Goal: Task Accomplishment & Management: Manage account settings

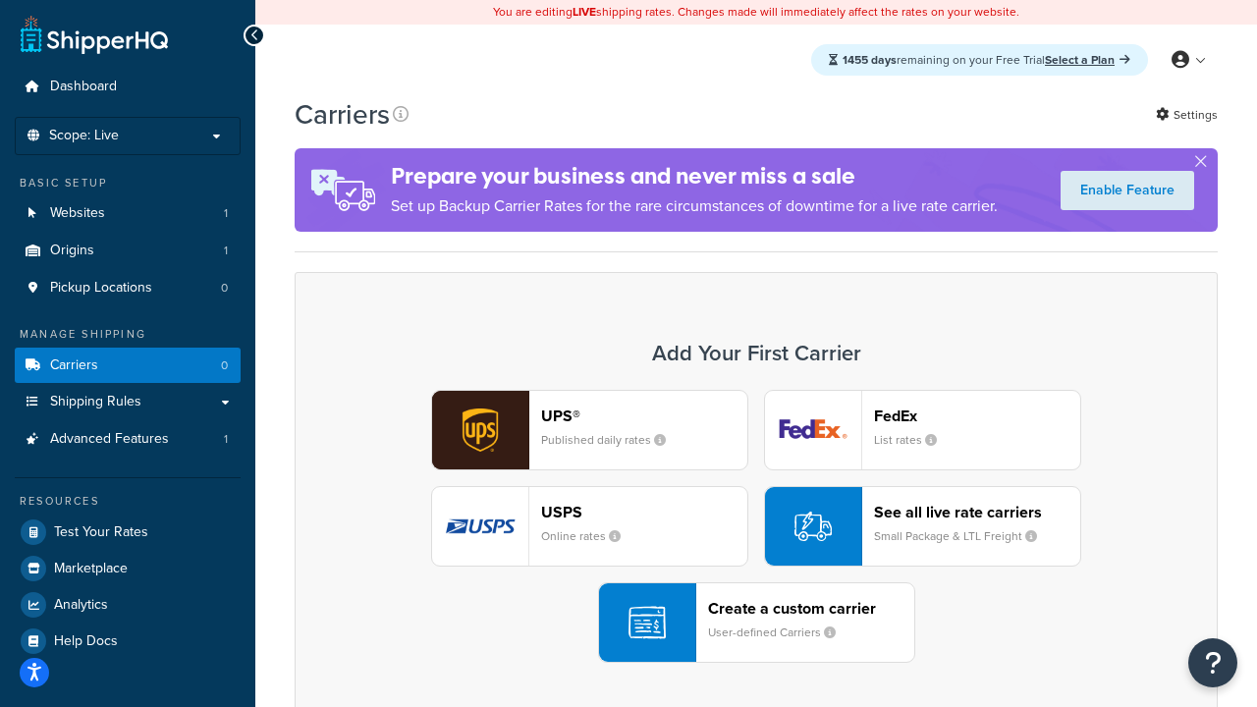
click at [756, 526] on div "UPS® Published daily rates FedEx List rates USPS Online rates See all live rate…" at bounding box center [756, 526] width 882 height 273
click at [977, 415] on header "FedEx" at bounding box center [977, 415] width 206 height 19
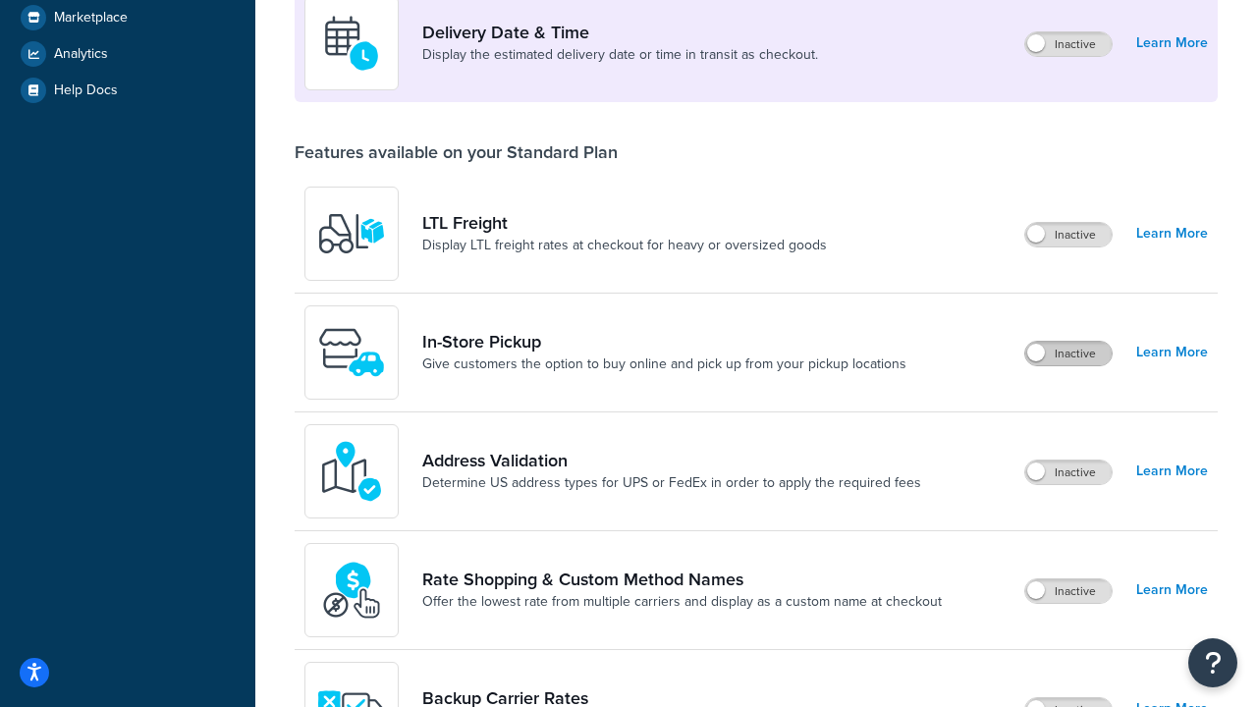
scroll to position [476, 0]
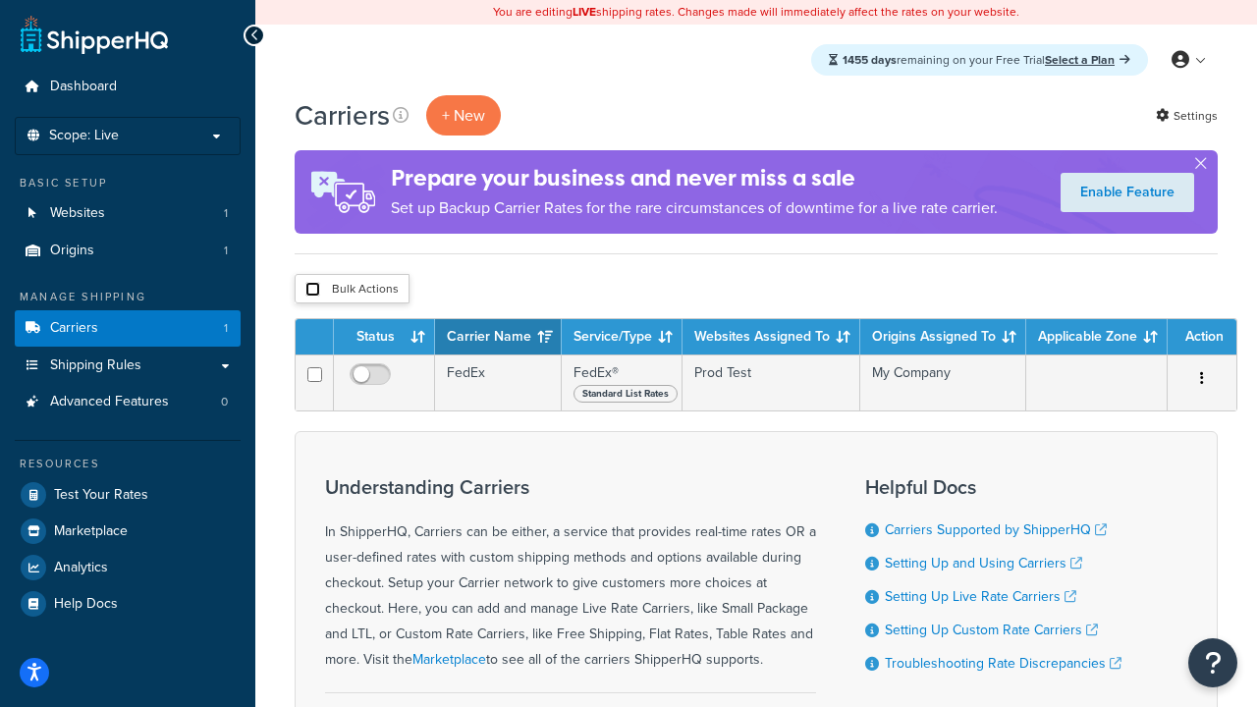
click at [312, 290] on input "checkbox" at bounding box center [312, 289] width 15 height 15
checkbox input "true"
click at [0, 0] on button "Delete" at bounding box center [0, 0] width 0 height 0
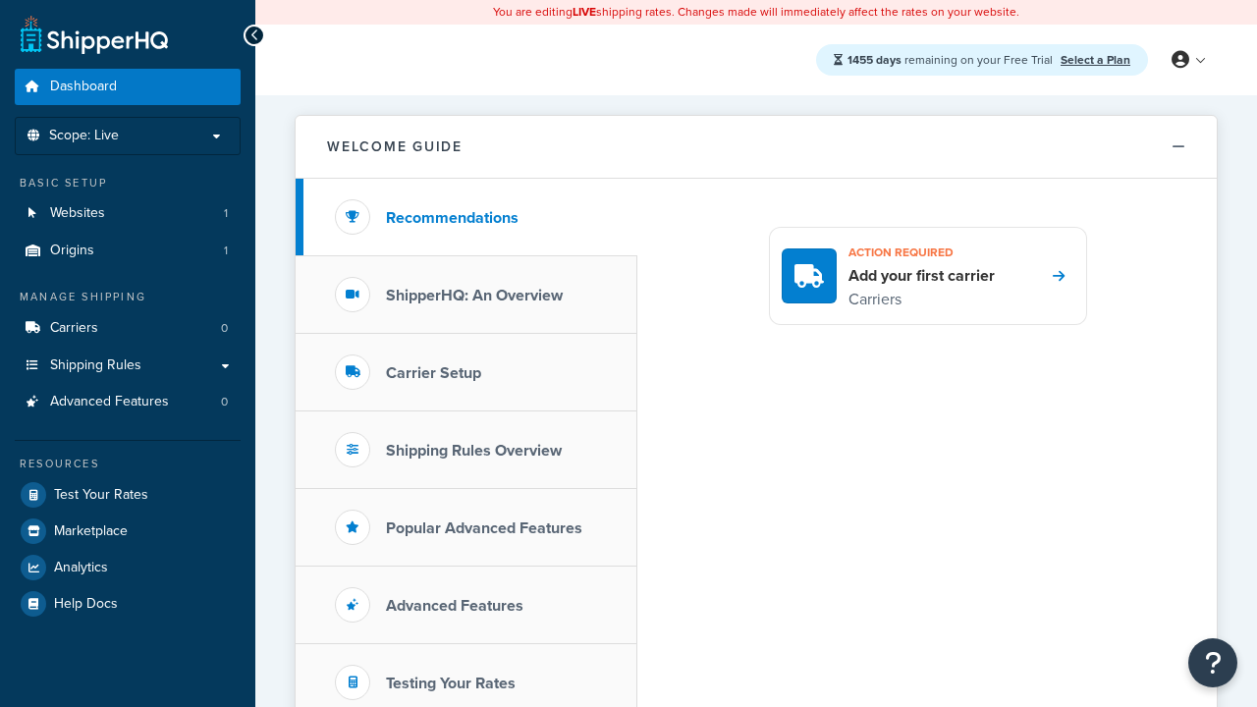
click at [1187, 60] on icon at bounding box center [1180, 60] width 18 height 18
click at [0, 0] on span "My Profile" at bounding box center [0, 0] width 0 height 0
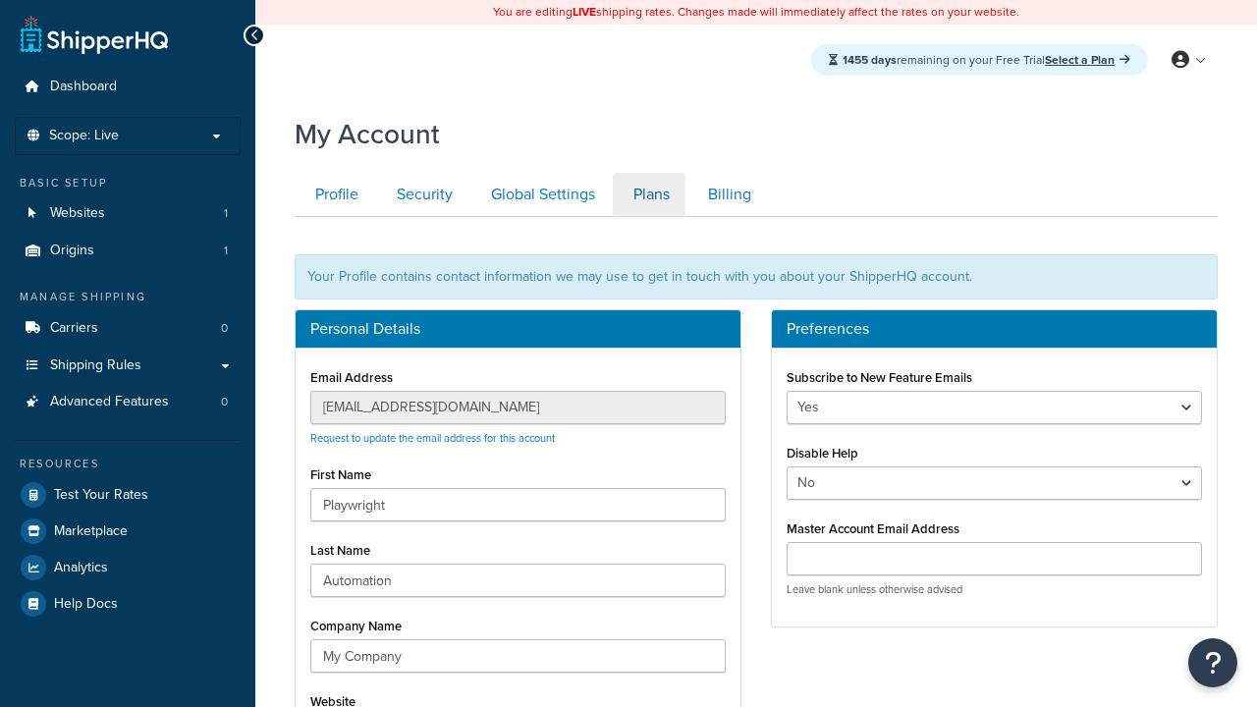
click at [649, 194] on link "Plans" at bounding box center [649, 195] width 73 height 44
